Goal: Register for event/course

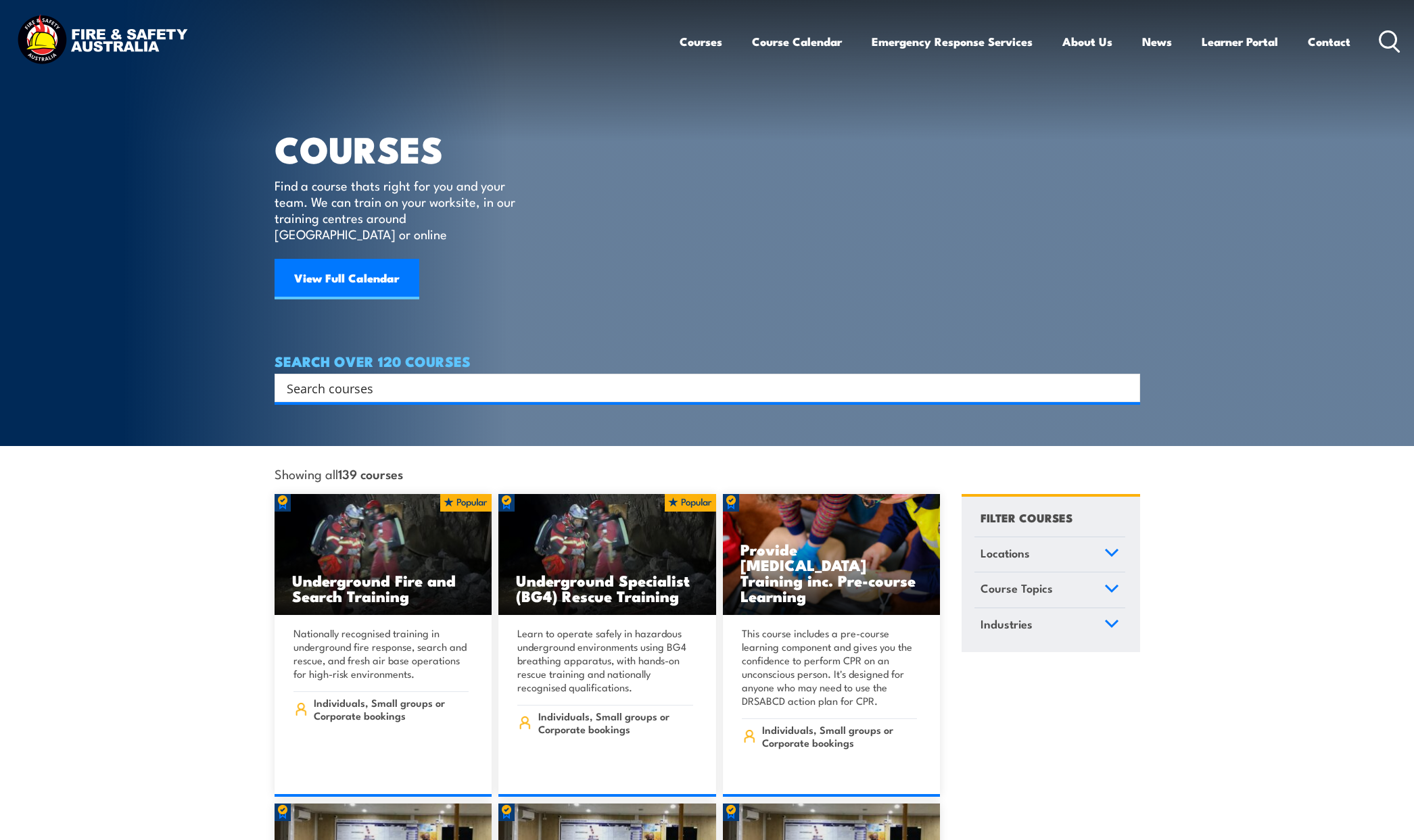
click at [1116, 549] on icon at bounding box center [1111, 553] width 15 height 10
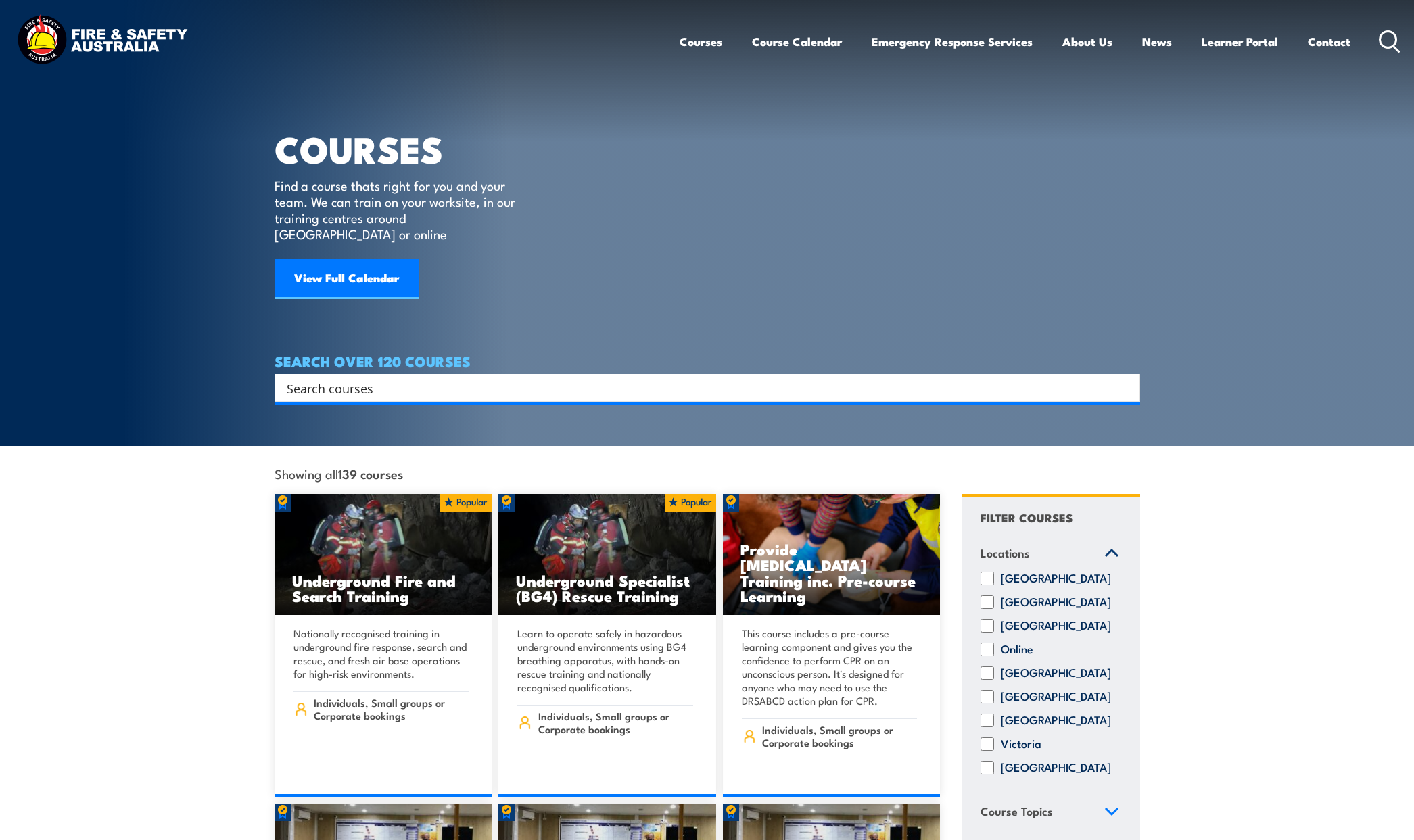
click at [989, 738] on input "Victoria" at bounding box center [987, 744] width 14 height 14
checkbox input "true"
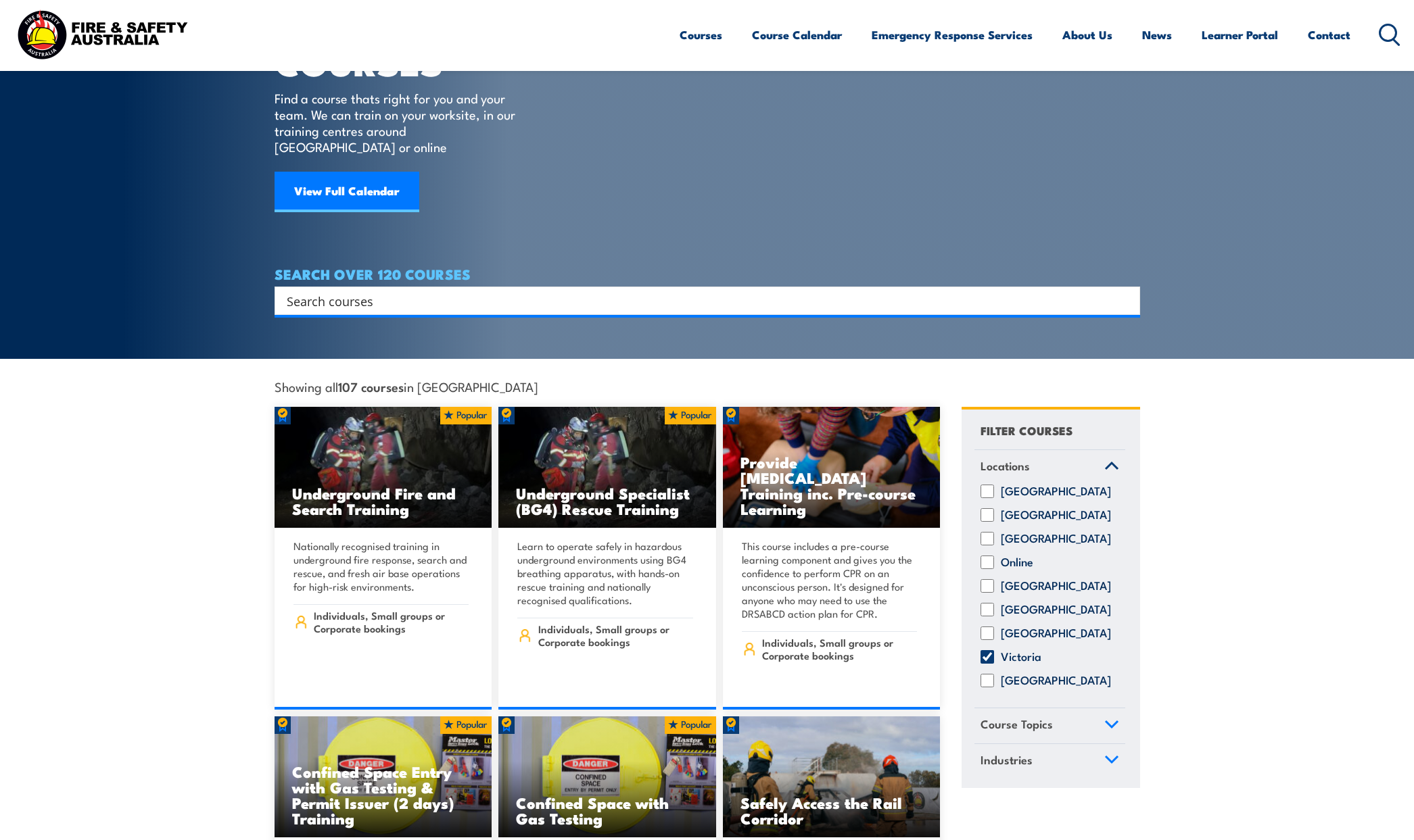
scroll to position [135, 0]
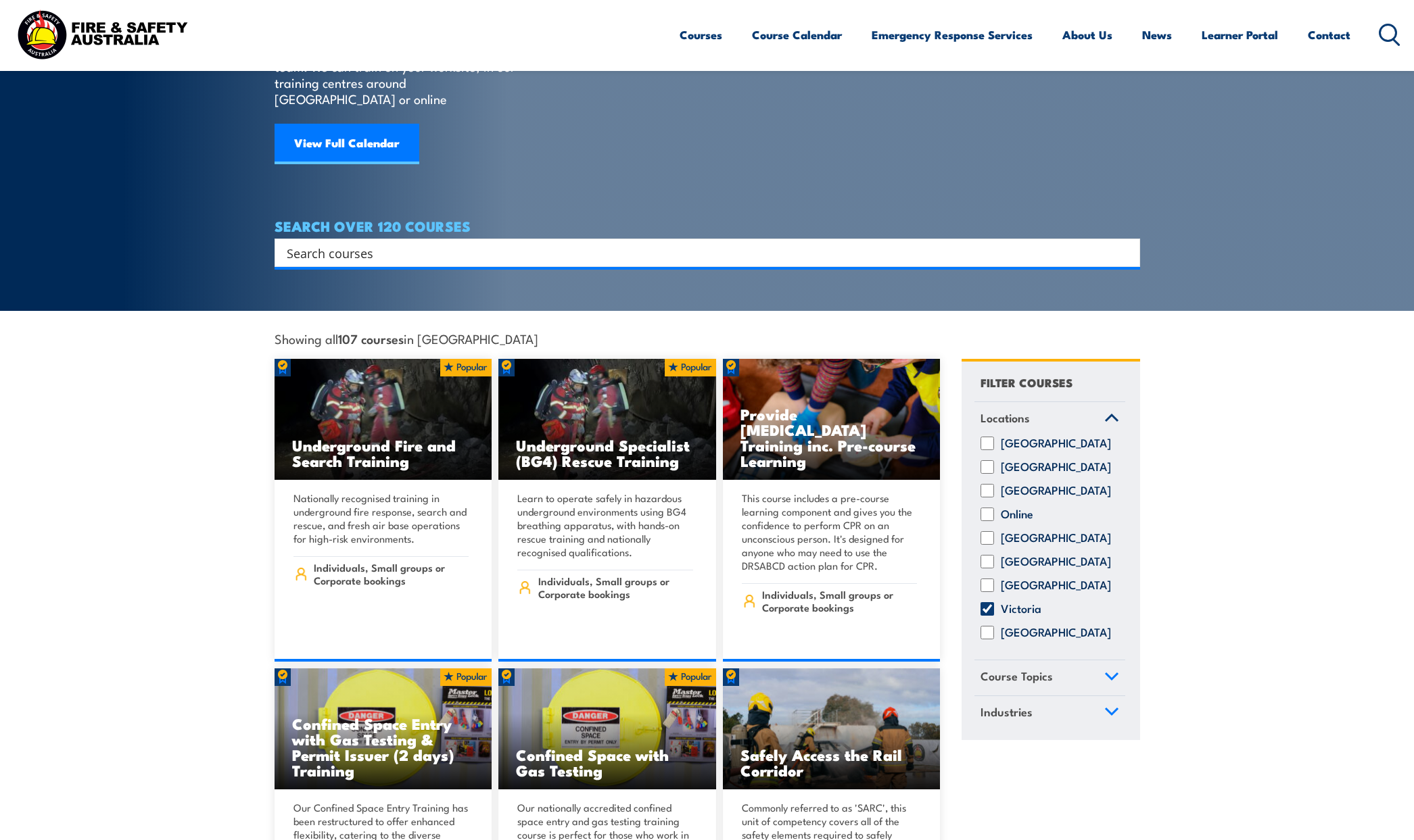
click at [1107, 674] on icon at bounding box center [1111, 677] width 12 height 6
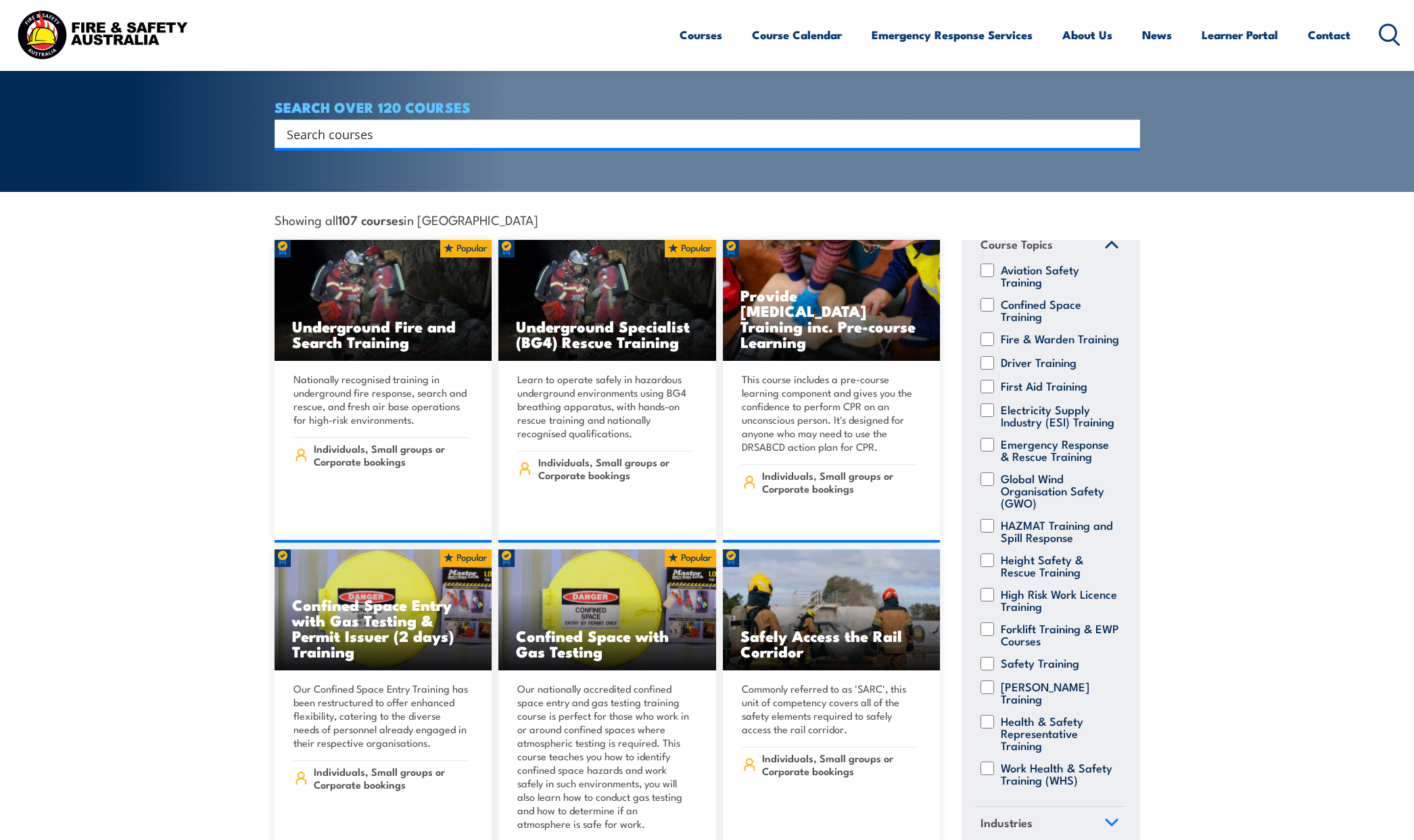
scroll to position [338, 0]
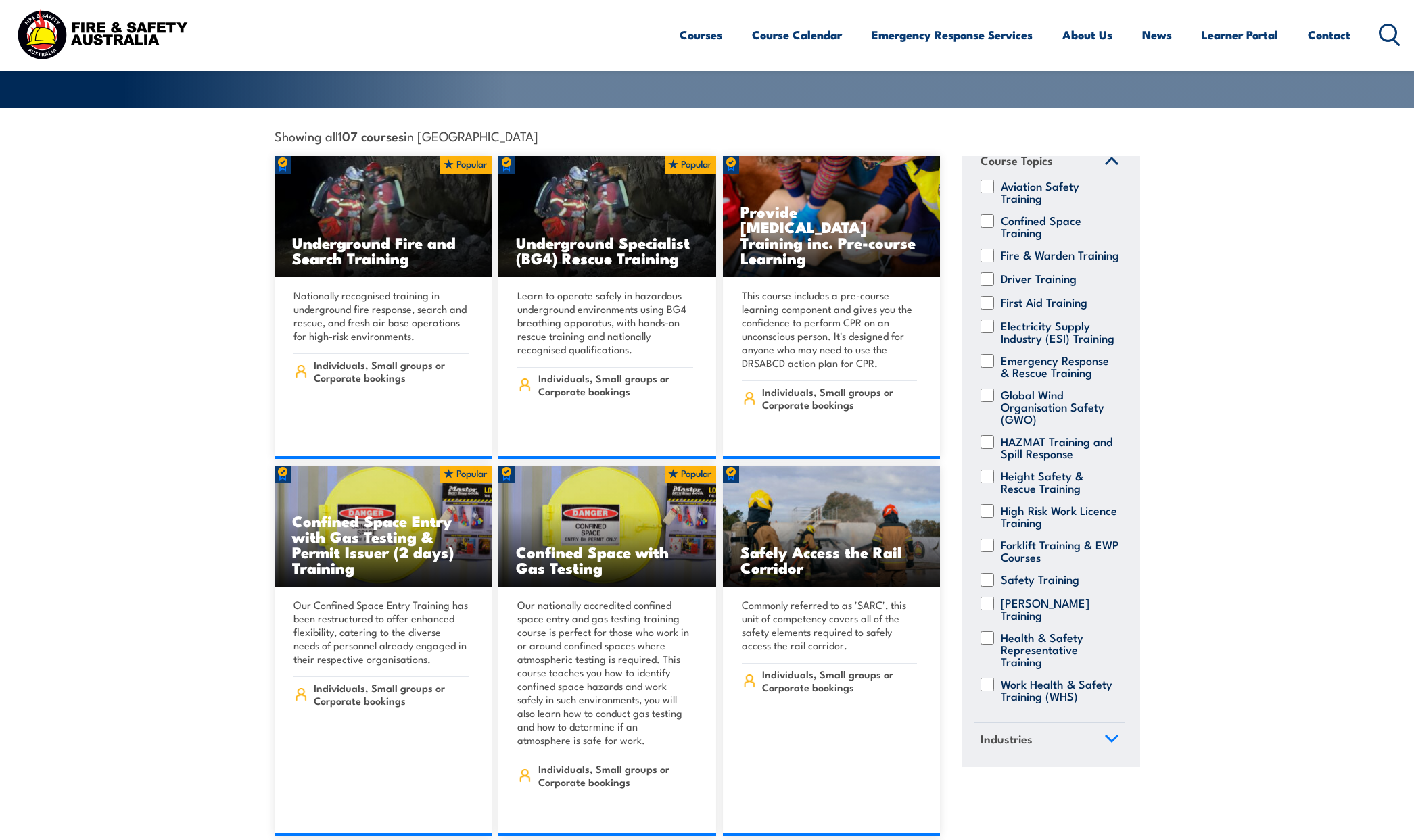
click at [991, 296] on input "First Aid Training" at bounding box center [987, 303] width 14 height 14
checkbox input "true"
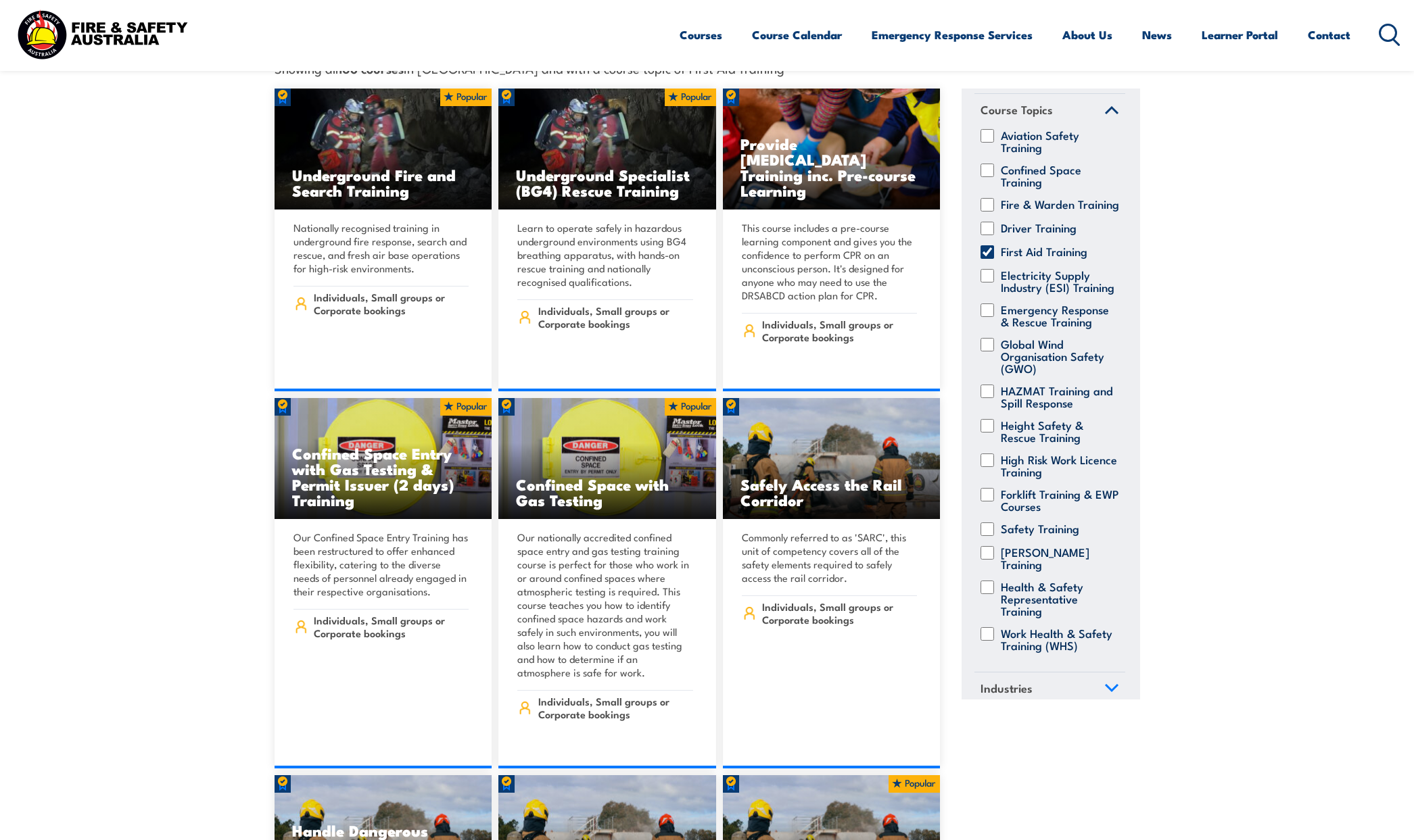
scroll to position [349, 0]
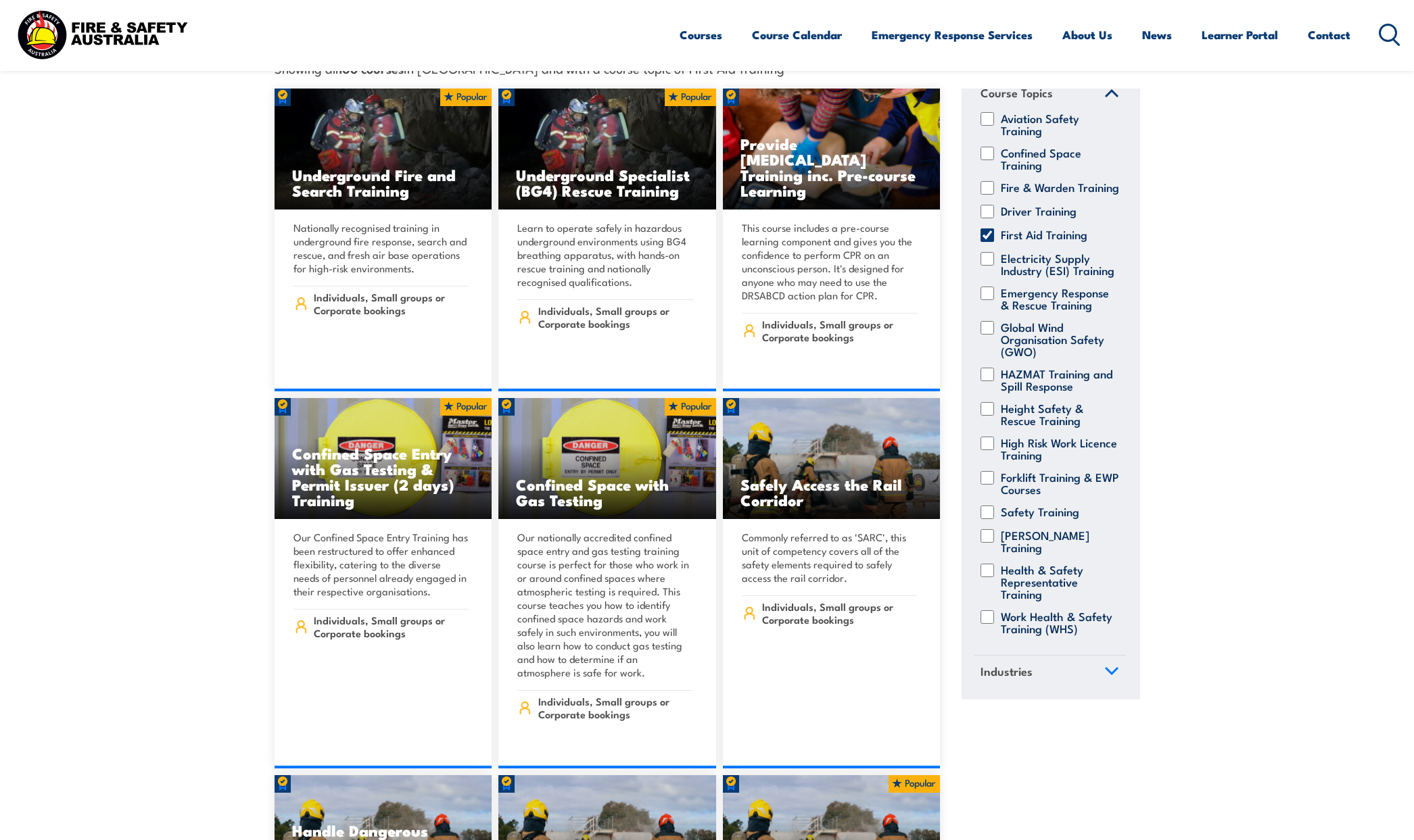
click at [1002, 663] on span "Industries" at bounding box center [1005, 672] width 52 height 19
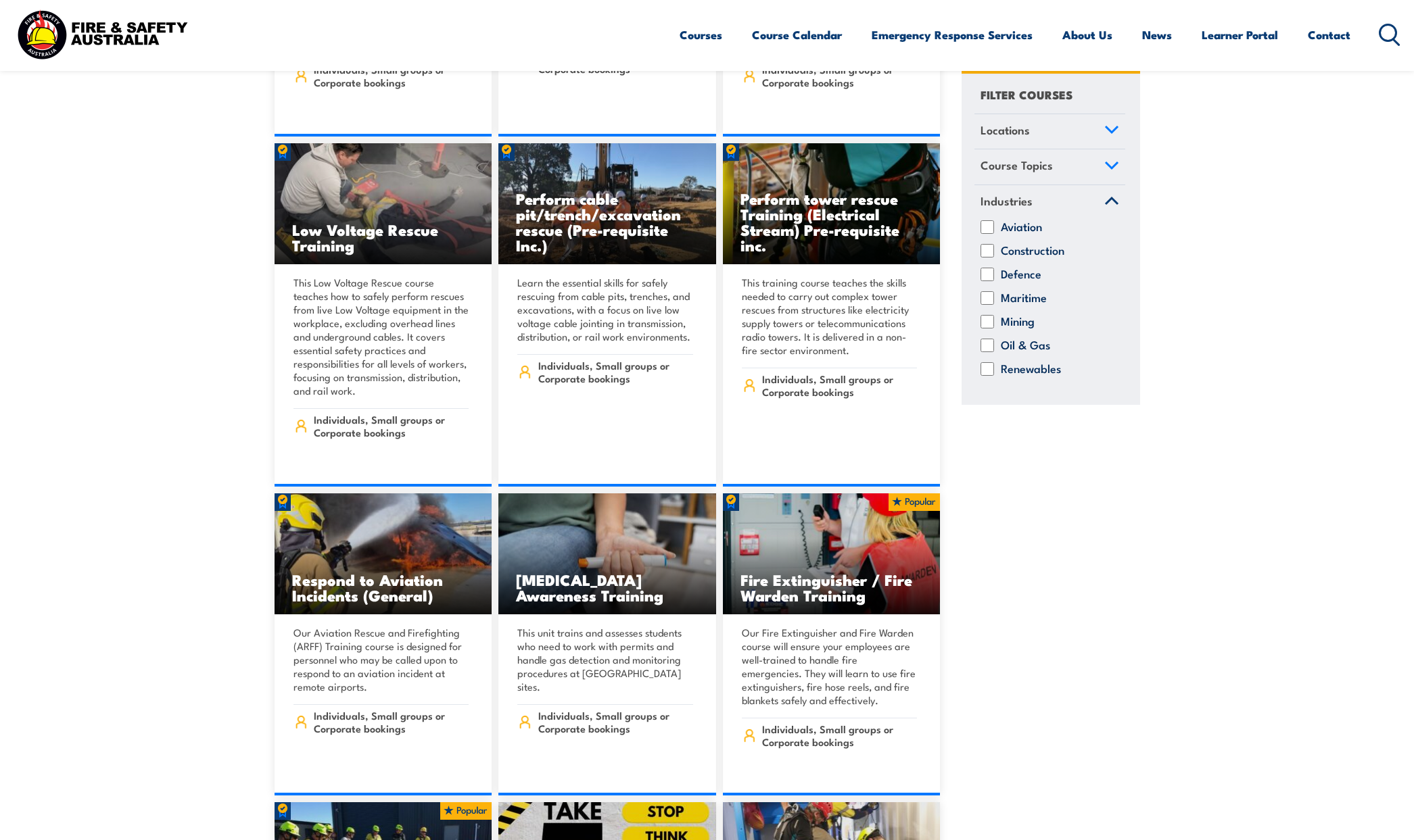
scroll to position [2096, 0]
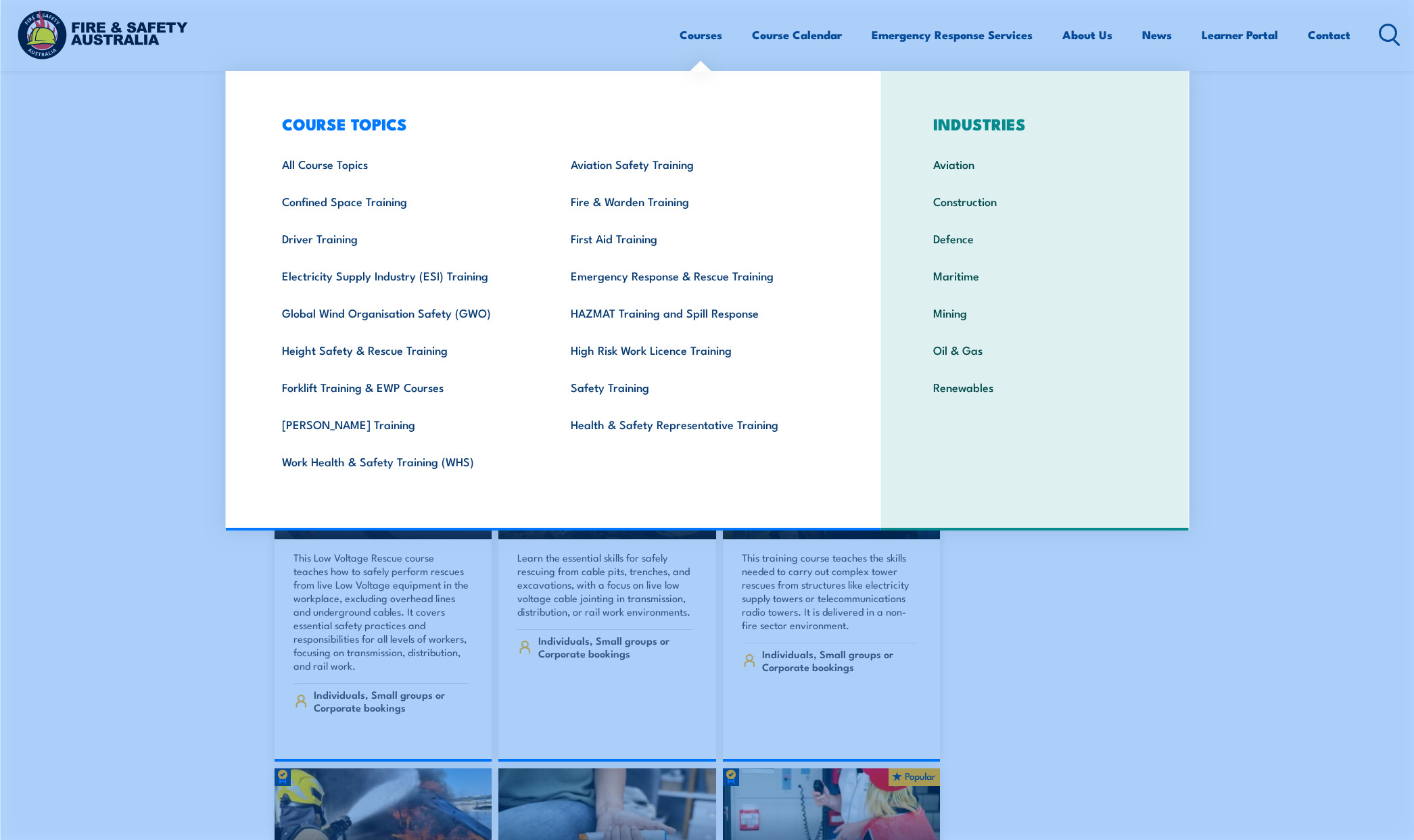
click at [679, 40] on link "Courses" at bounding box center [700, 34] width 42 height 35
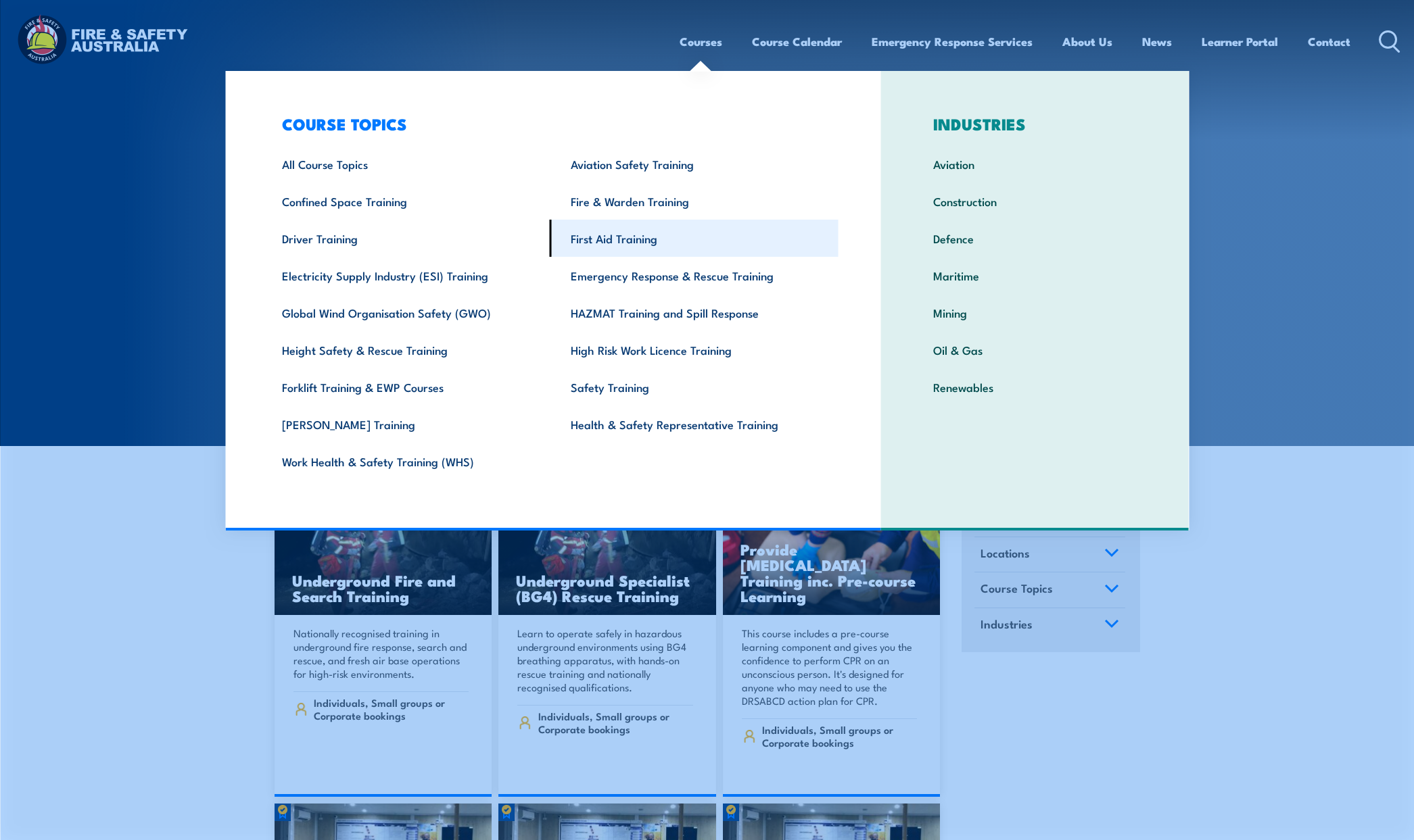
click at [603, 231] on link "First Aid Training" at bounding box center [693, 238] width 289 height 37
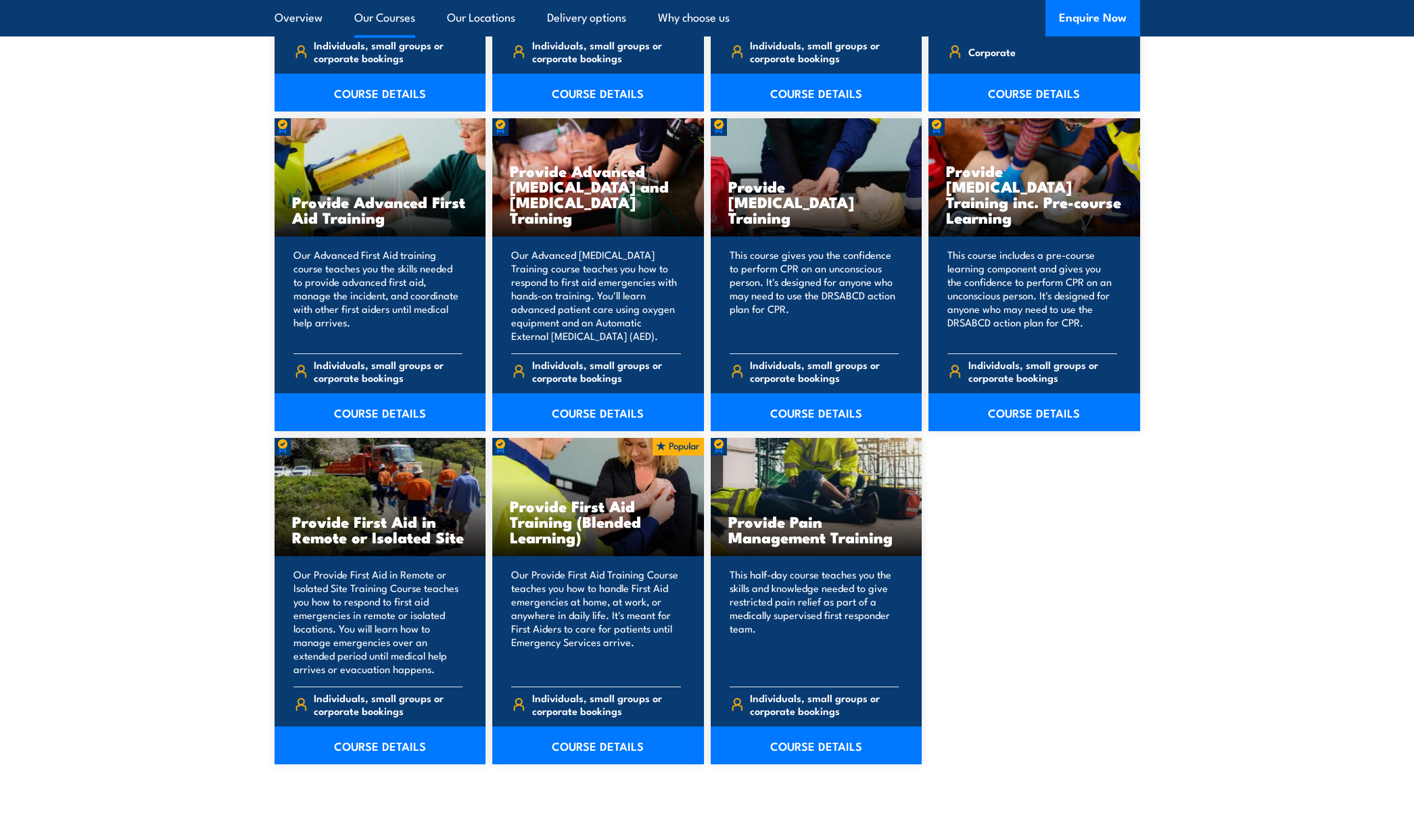
scroll to position [1690, 0]
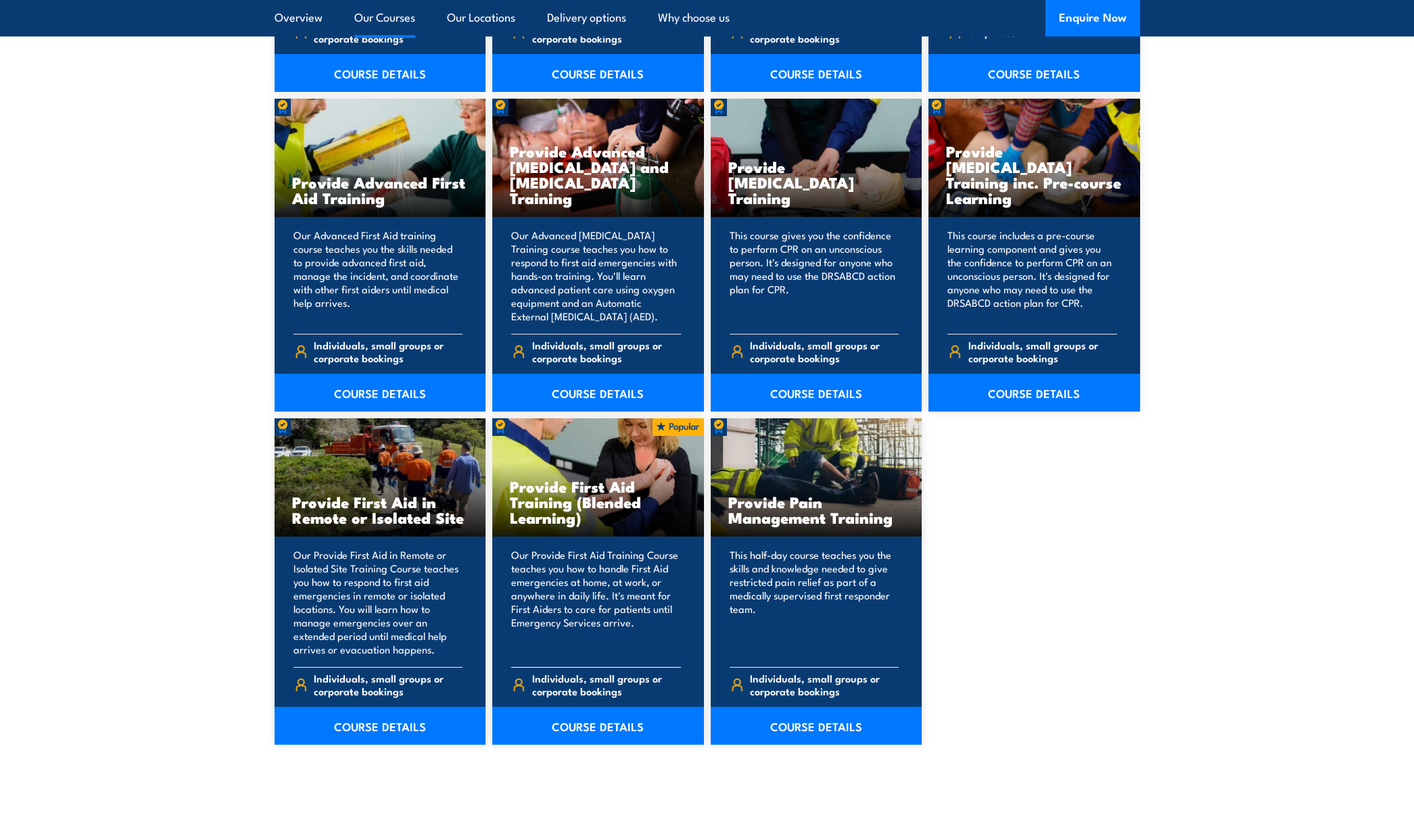
click at [575, 620] on p "Our Provide First Aid Training Course teaches you how to handle First Aid emerg…" at bounding box center [596, 603] width 169 height 108
click at [549, 506] on h3 "Provide First Aid Training (Blended Learning)" at bounding box center [598, 501] width 176 height 46
click at [617, 726] on link "COURSE DETAILS" at bounding box center [598, 726] width 212 height 37
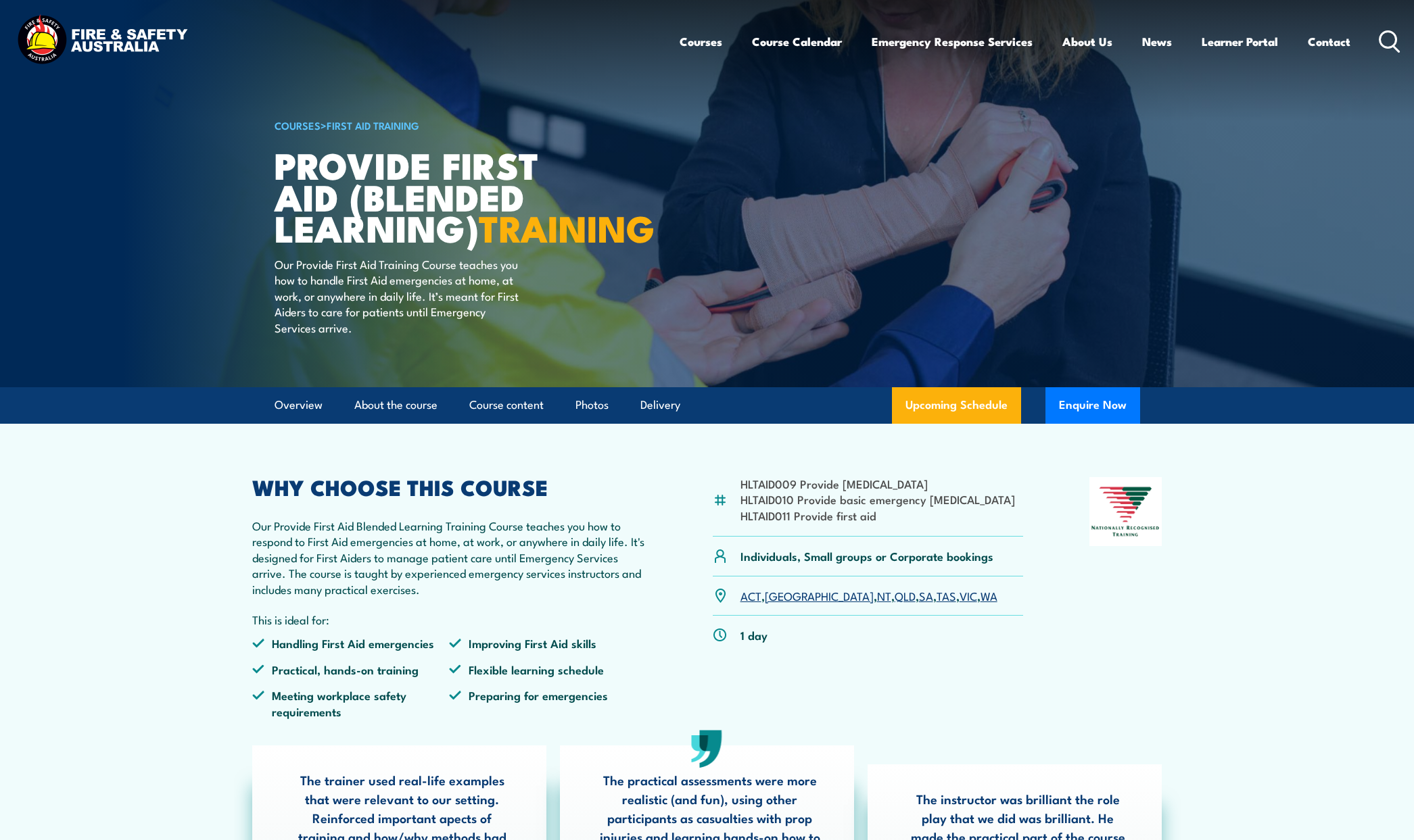
click at [959, 604] on link "VIC" at bounding box center [968, 596] width 18 height 16
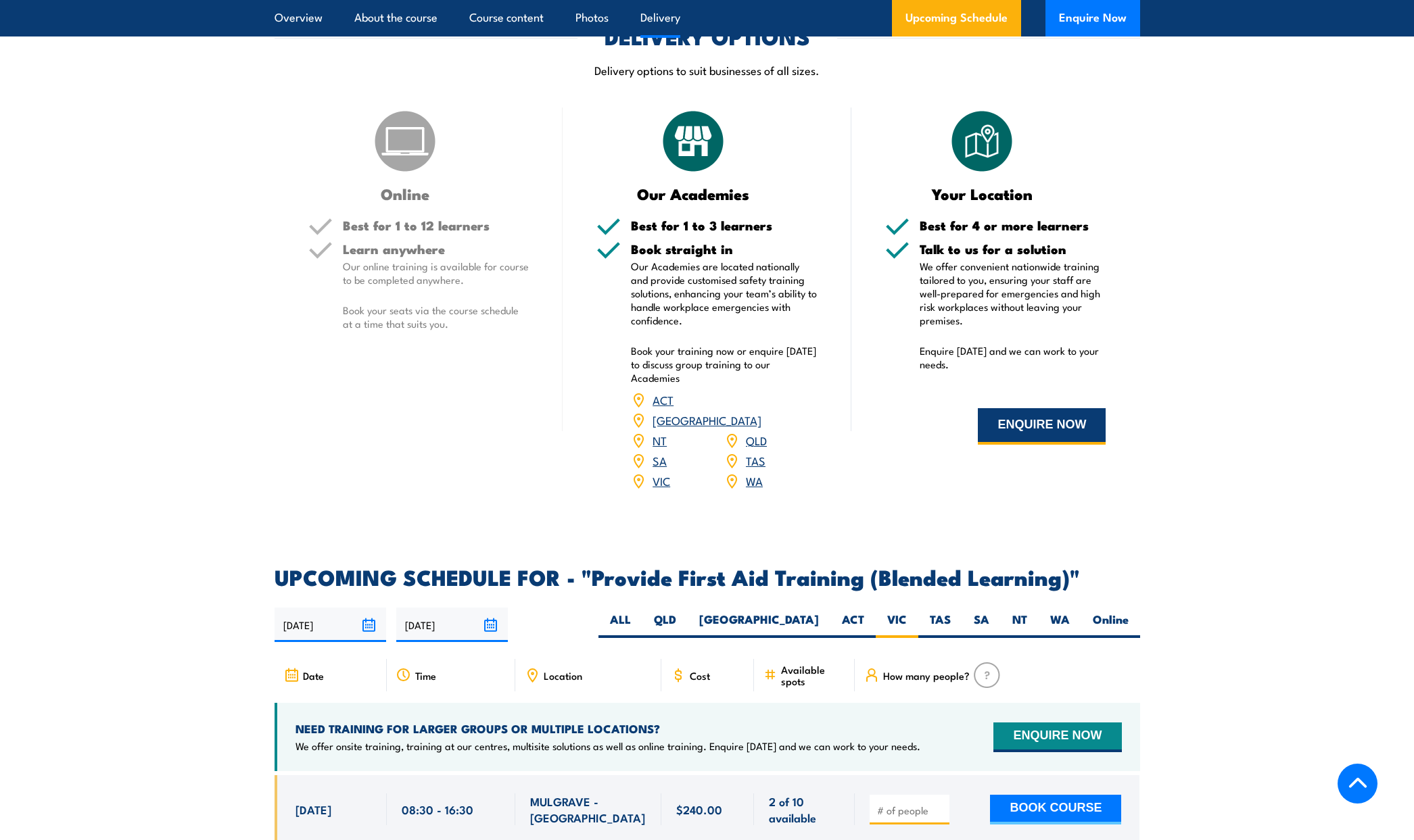
scroll to position [2071, 0]
